Goal: Navigation & Orientation: Understand site structure

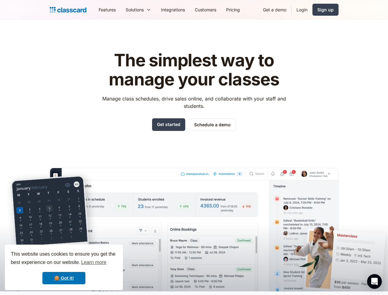
click at [194, 147] on div "The simplest way to manage your classes Manage class schedules, drive sales onl…" at bounding box center [194, 166] width 289 height 250
click at [64, 267] on div "This website uses cookies to ensure you get the best experience on our website.…" at bounding box center [64, 266] width 118 height 45
click at [216, 10] on nav "Features Resources Blog The latest industry news, updates and info. Customer st…" at bounding box center [216, 10] width 245 height 14
click at [121, 10] on div "Solutions Sports academy Swim school Dance studio Gymnastics Music school Marti…" at bounding box center [138, 10] width 35 height 14
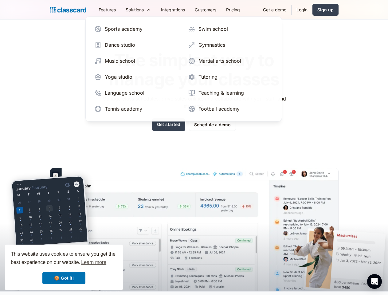
click at [374, 281] on icon "Open Intercom Messenger" at bounding box center [374, 280] width 6 height 7
